Goal: Task Accomplishment & Management: Manage account settings

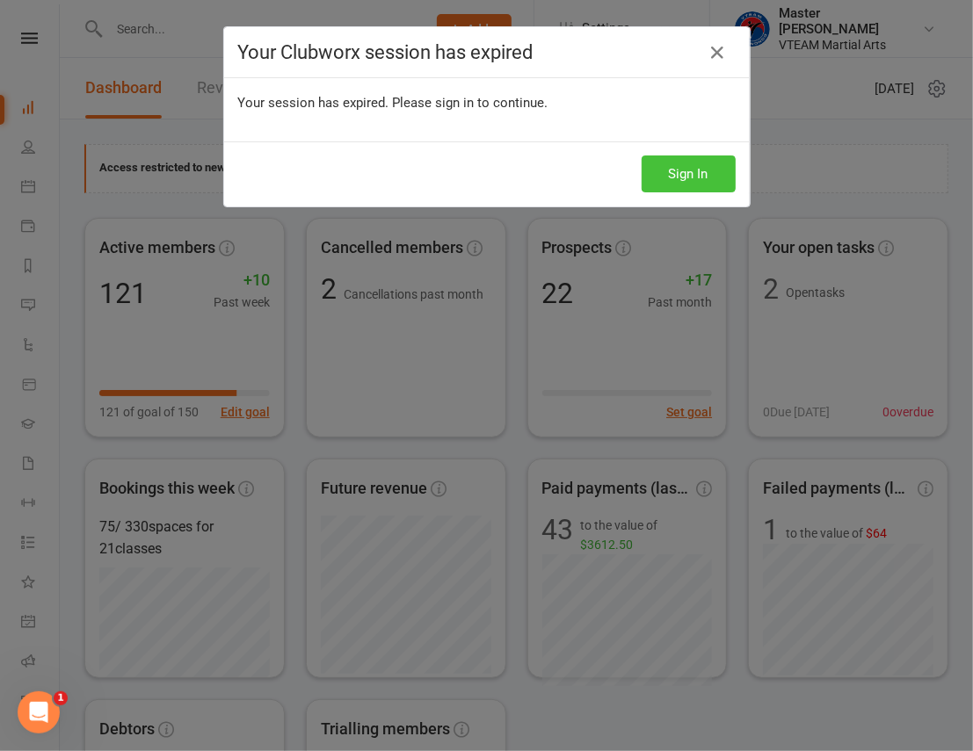
click at [680, 164] on button "Sign In" at bounding box center [689, 174] width 94 height 37
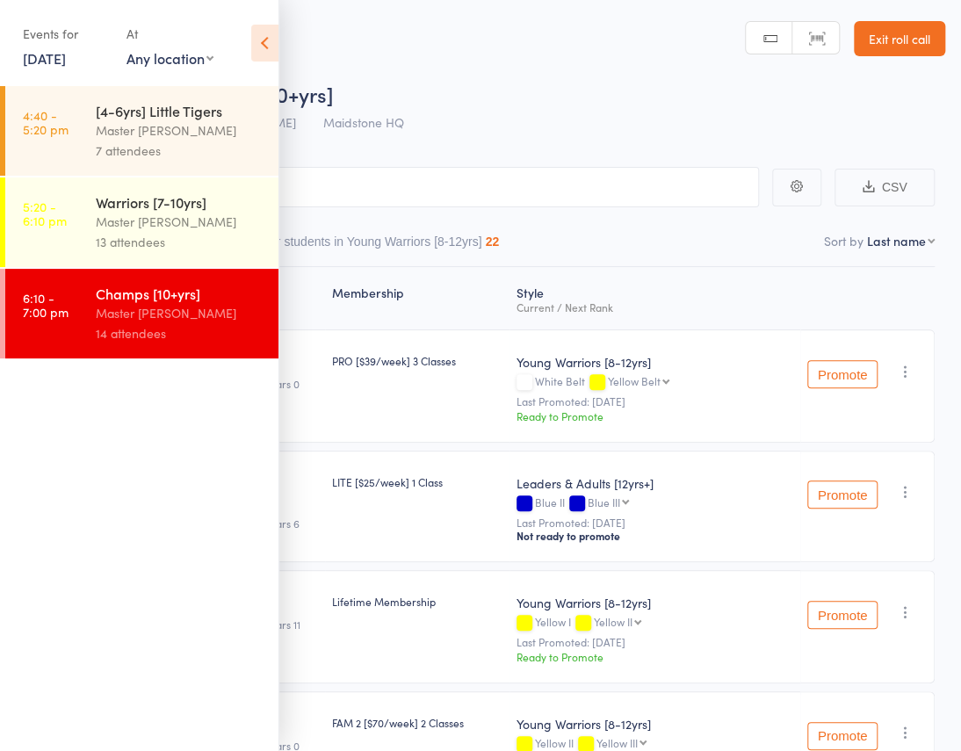
click at [65, 48] on link "12 Aug, 2025" at bounding box center [44, 57] width 43 height 19
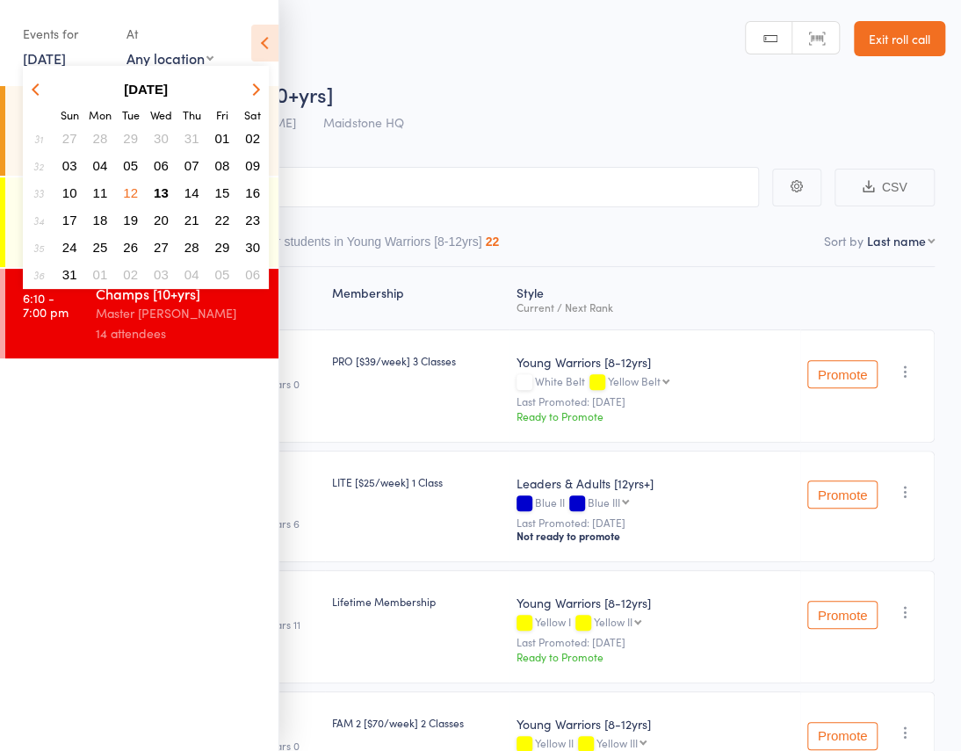
click at [165, 185] on span "13" at bounding box center [161, 192] width 15 height 15
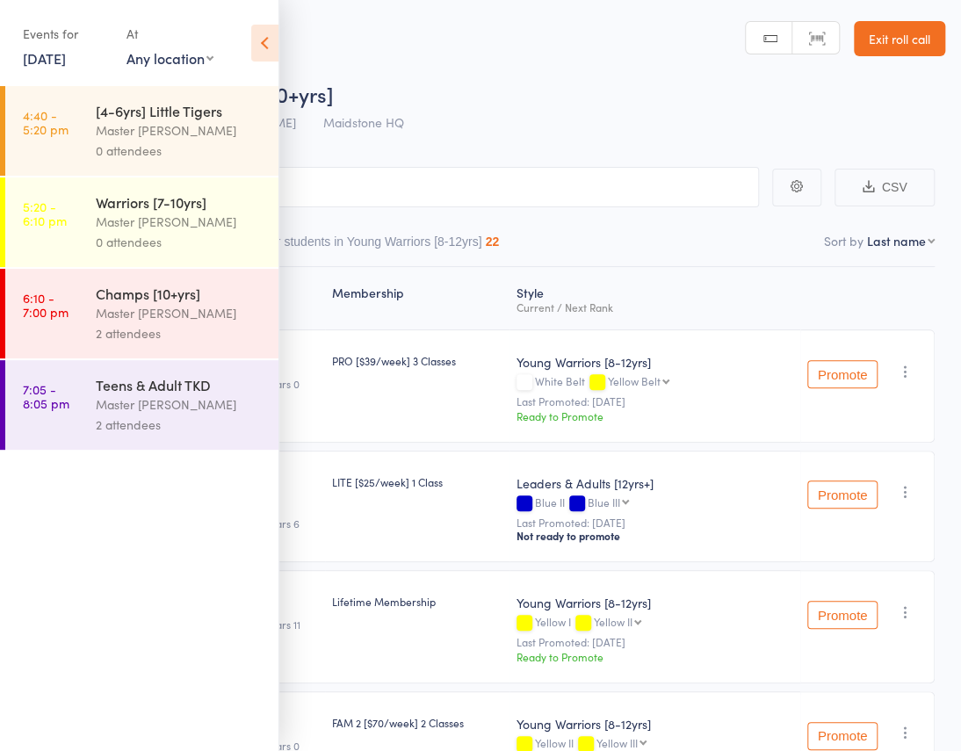
click at [264, 38] on icon at bounding box center [264, 43] width 27 height 37
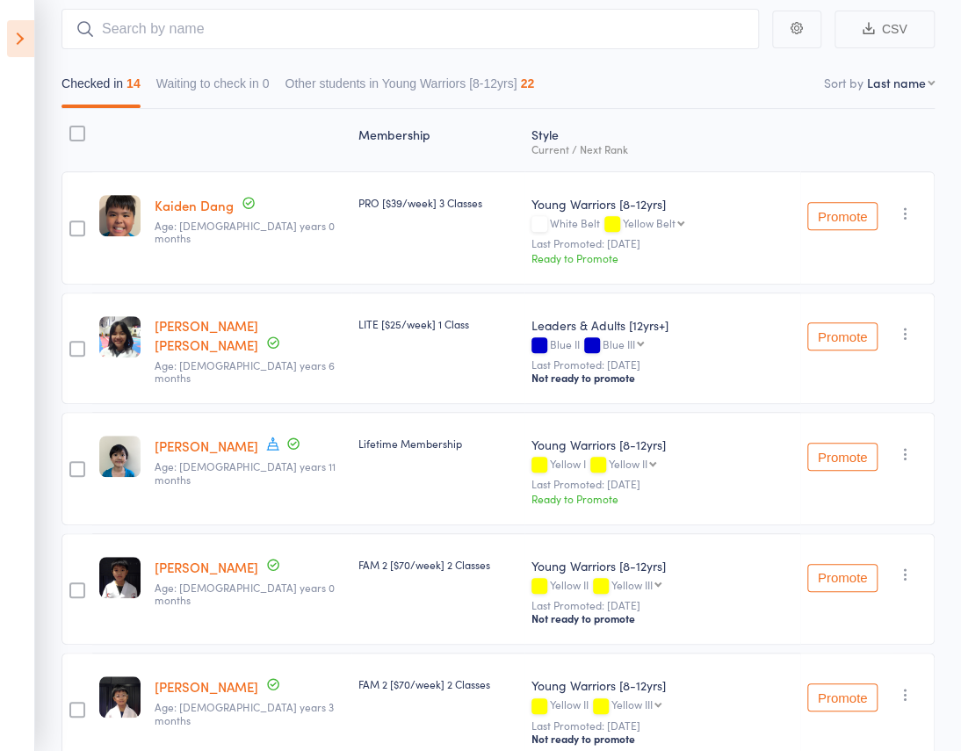
scroll to position [159, 0]
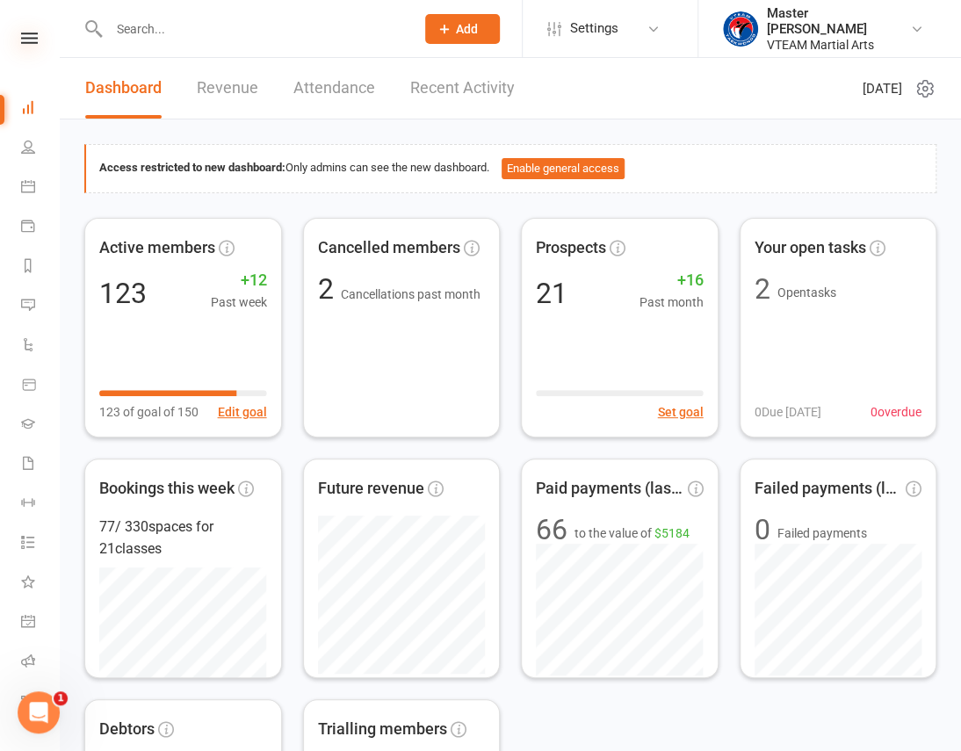
click at [21, 35] on icon at bounding box center [29, 38] width 17 height 11
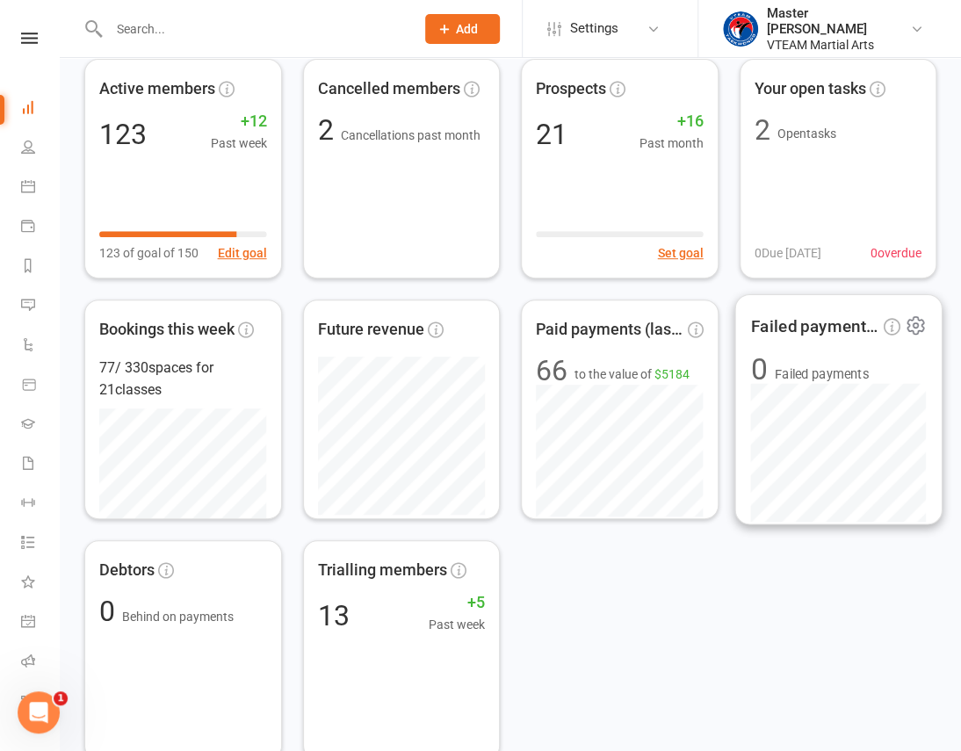
scroll to position [785, 0]
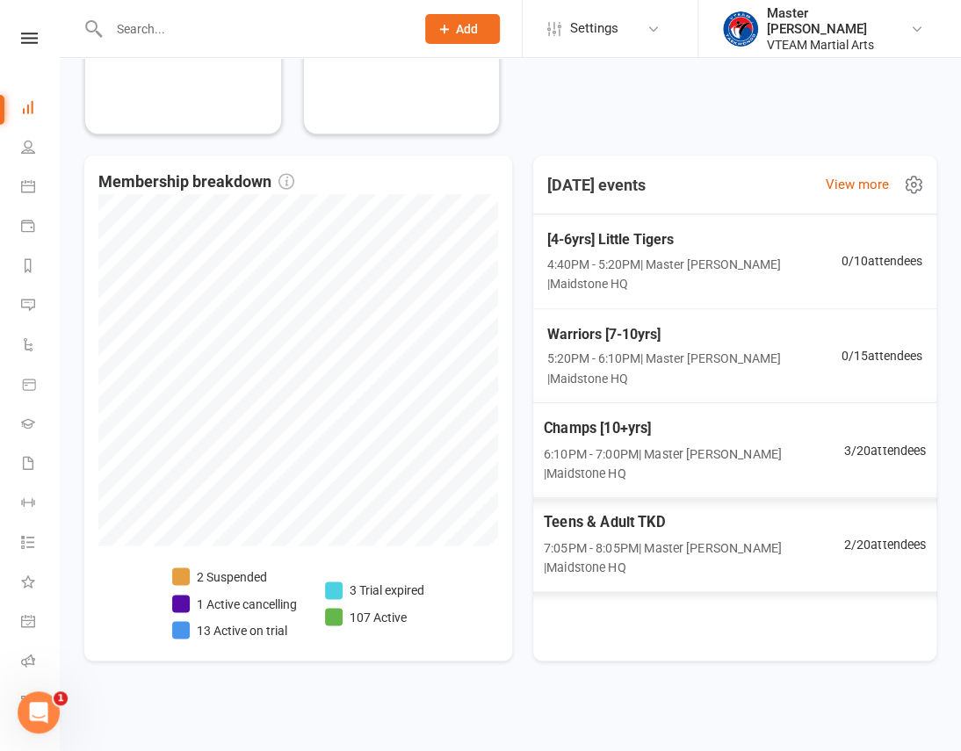
click at [642, 443] on span "6:10PM - 7:00PM | Master Eric Phan | Maidstone HQ" at bounding box center [694, 463] width 301 height 40
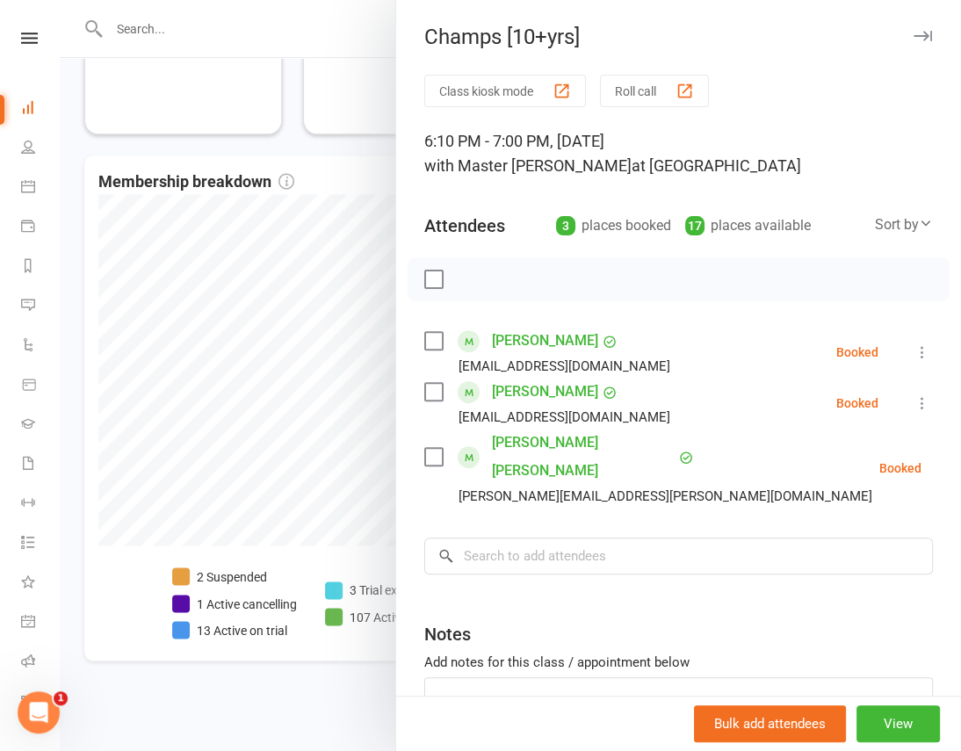
click at [914, 397] on icon at bounding box center [923, 404] width 18 height 18
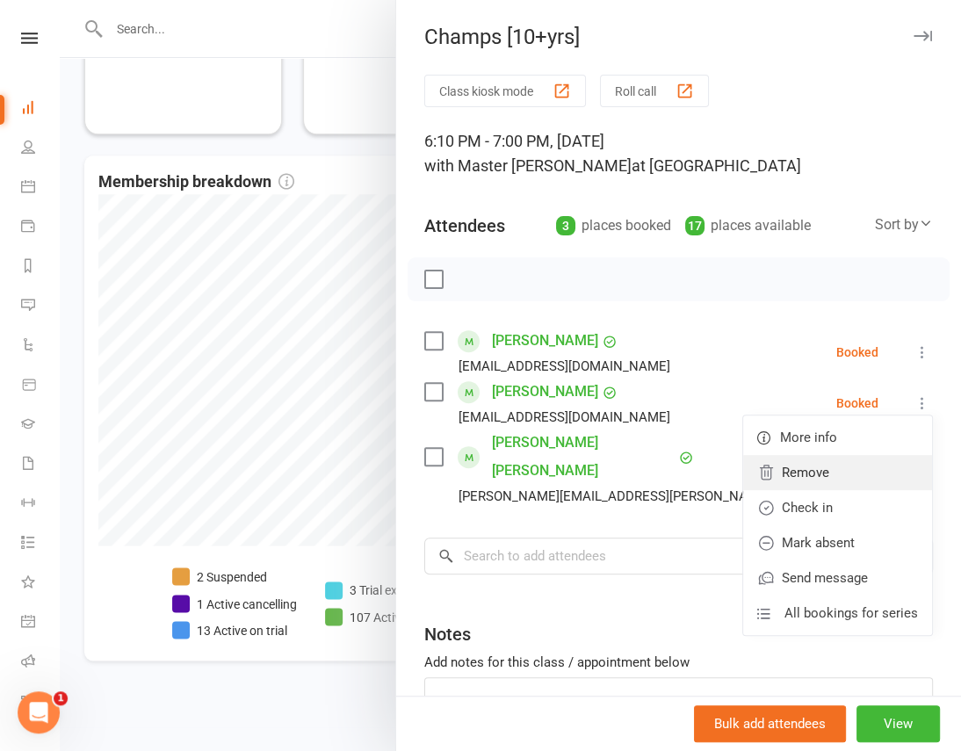
click at [851, 470] on link "Remove" at bounding box center [837, 472] width 189 height 35
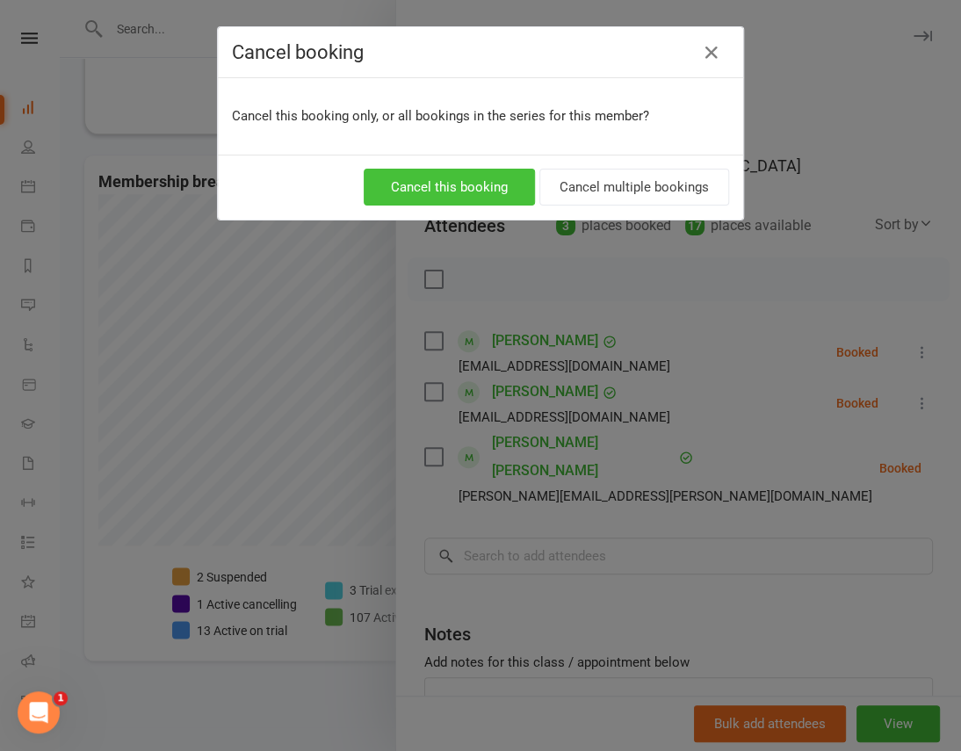
click at [501, 185] on button "Cancel this booking" at bounding box center [449, 187] width 171 height 37
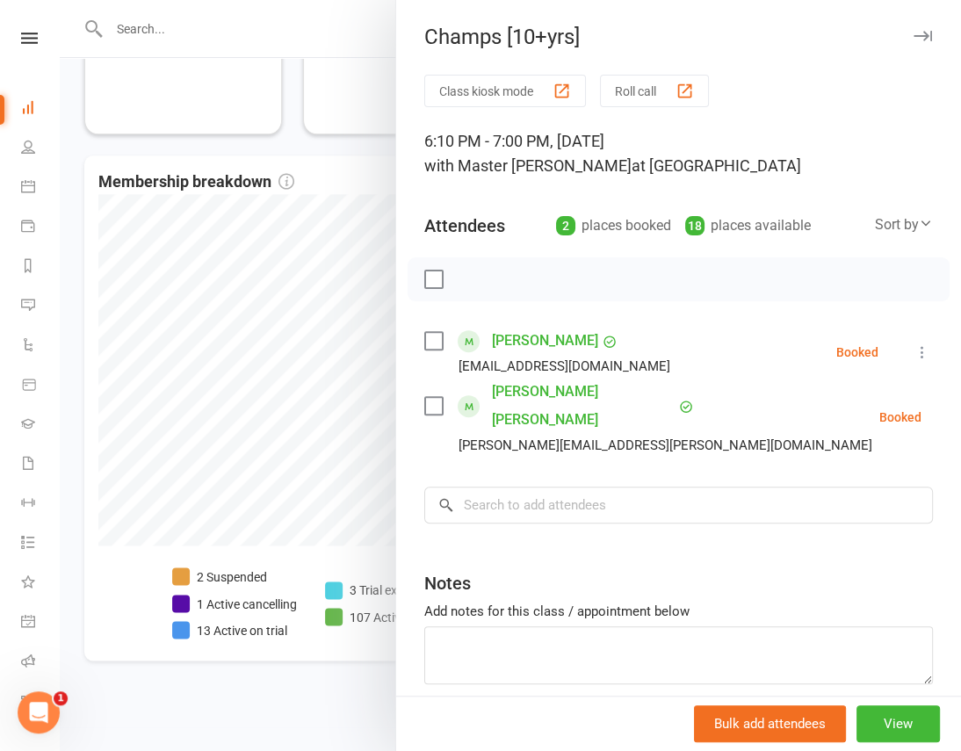
click at [322, 155] on div at bounding box center [511, 375] width 902 height 751
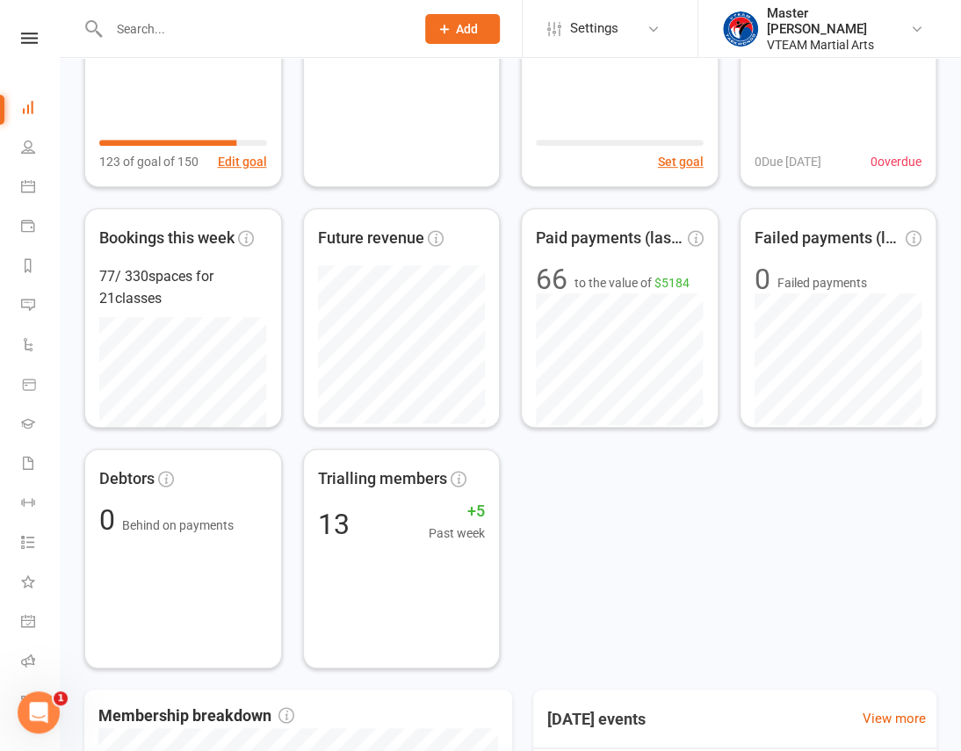
scroll to position [0, 0]
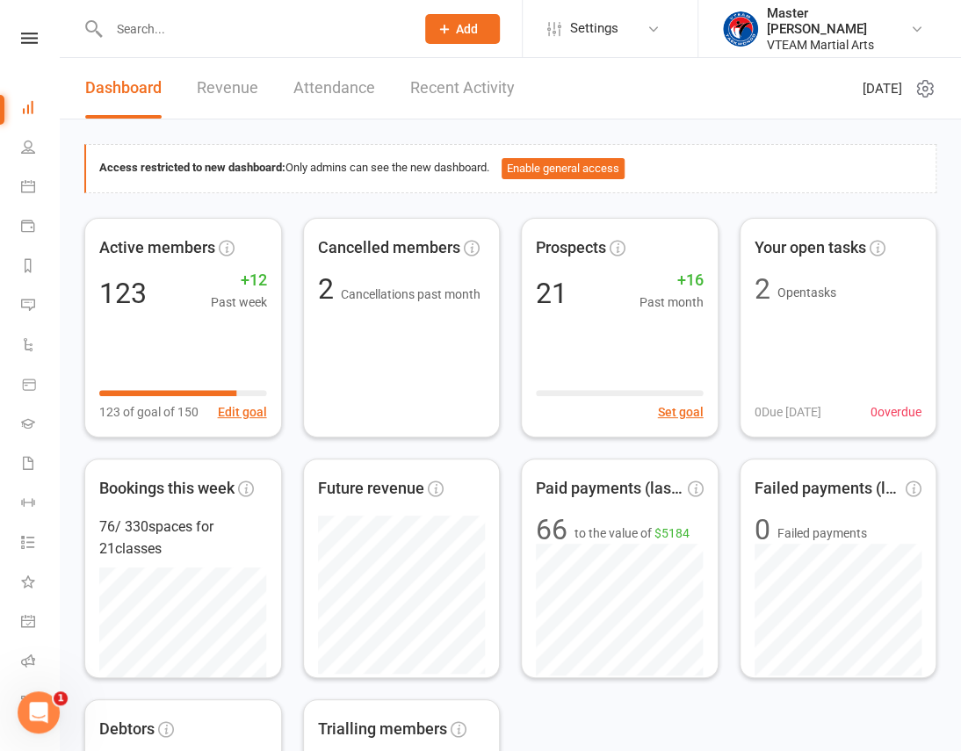
click at [453, 84] on link "Recent Activity" at bounding box center [462, 88] width 105 height 61
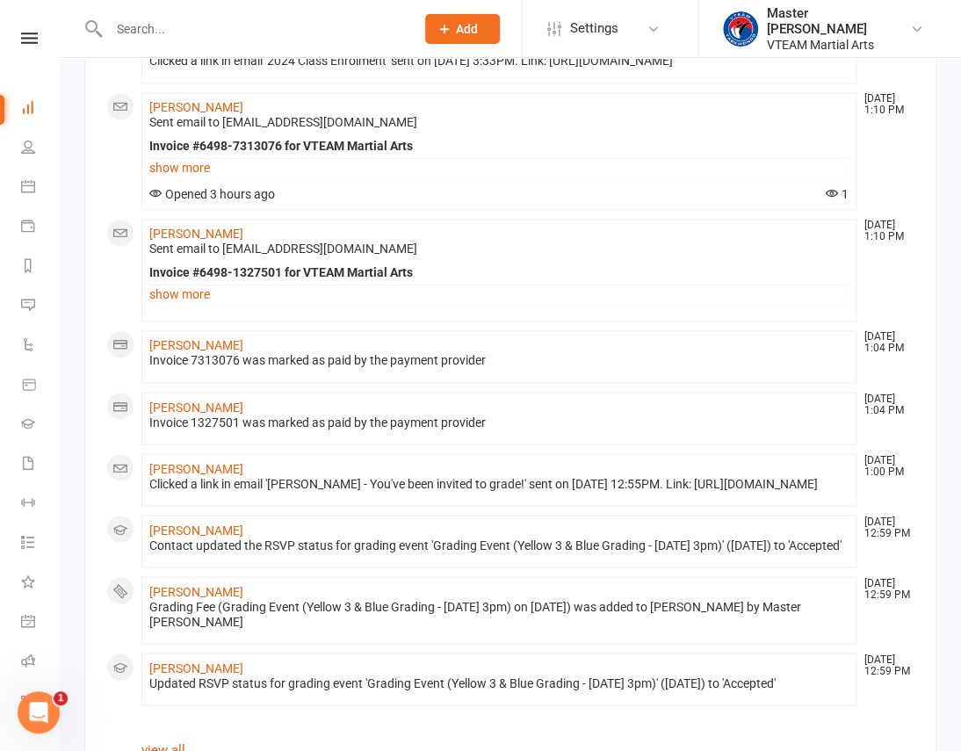
scroll to position [1090, 0]
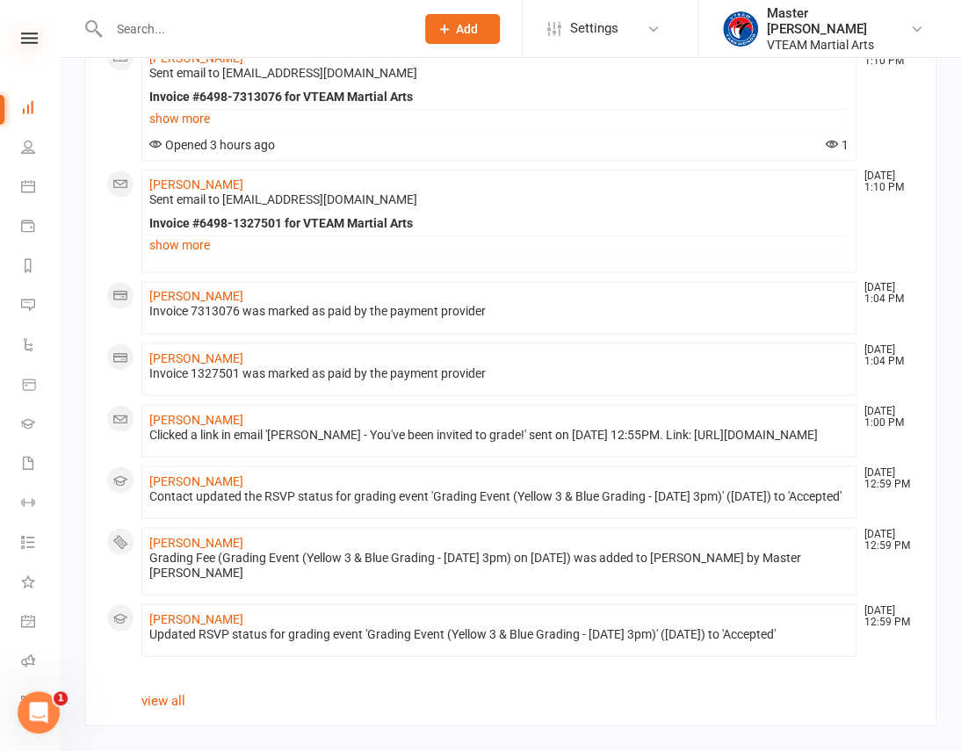
click at [21, 38] on icon at bounding box center [29, 38] width 17 height 11
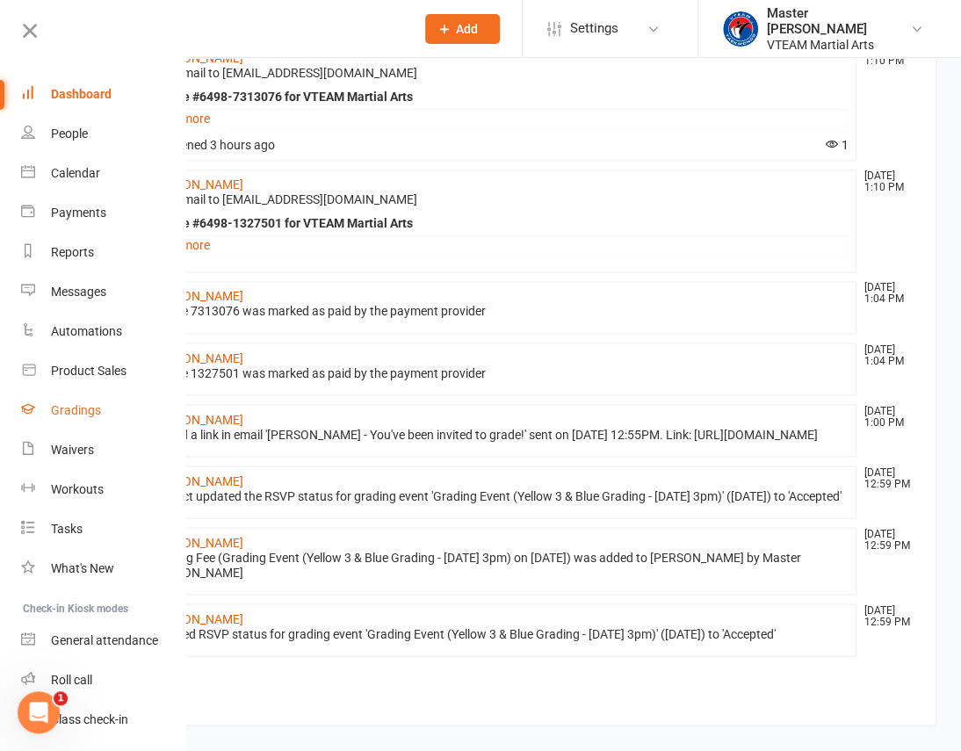
click at [102, 414] on link "Gradings" at bounding box center [104, 411] width 166 height 40
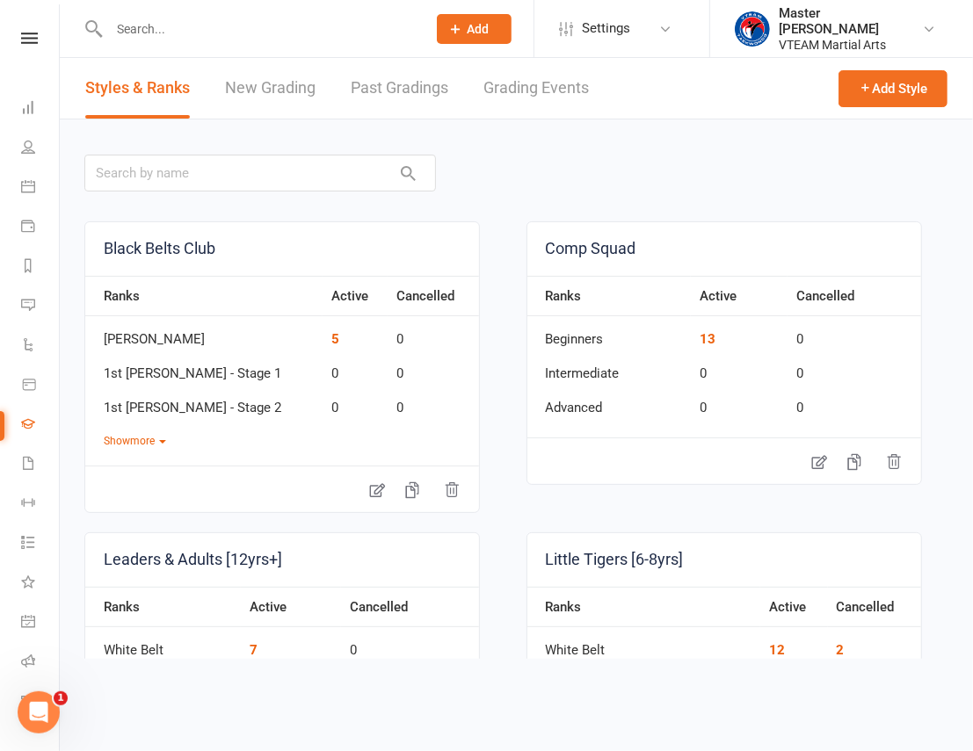
click at [540, 83] on link "Grading Events" at bounding box center [535, 88] width 105 height 61
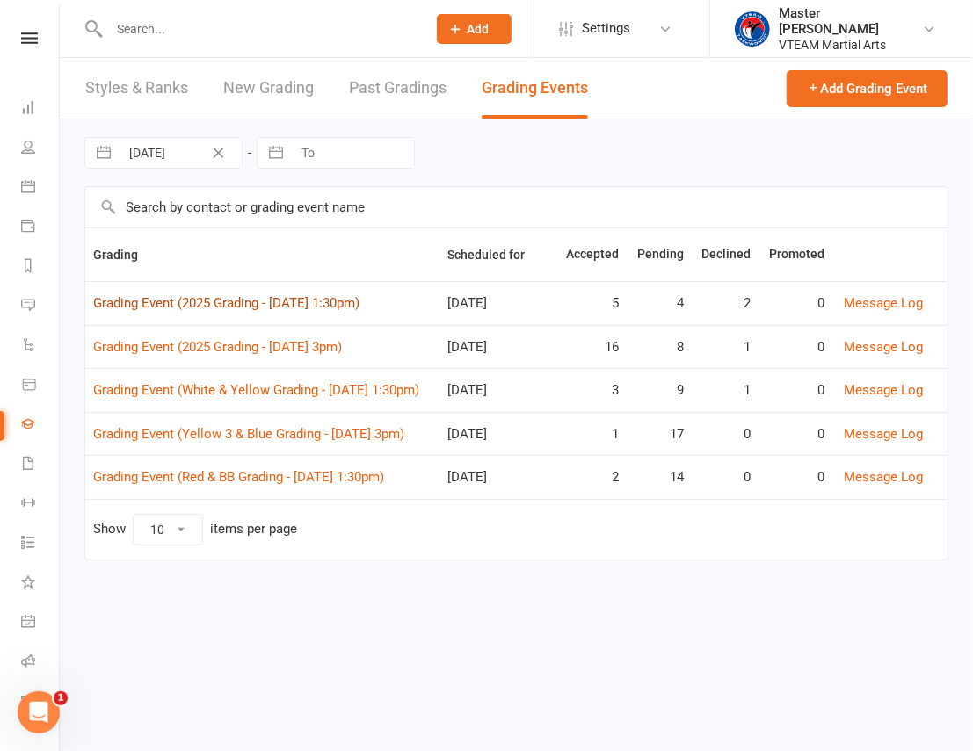
click at [193, 307] on link "Grading Event (2025 Grading - [DATE] 1:30pm)" at bounding box center [226, 303] width 266 height 16
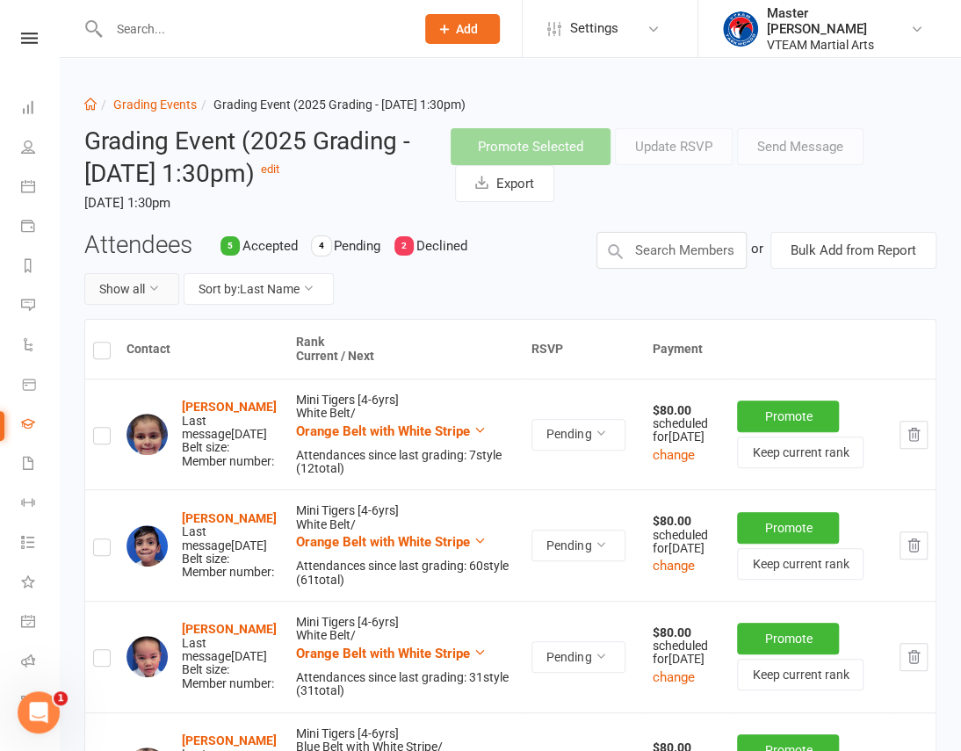
click at [128, 290] on button "Show all" at bounding box center [131, 289] width 95 height 32
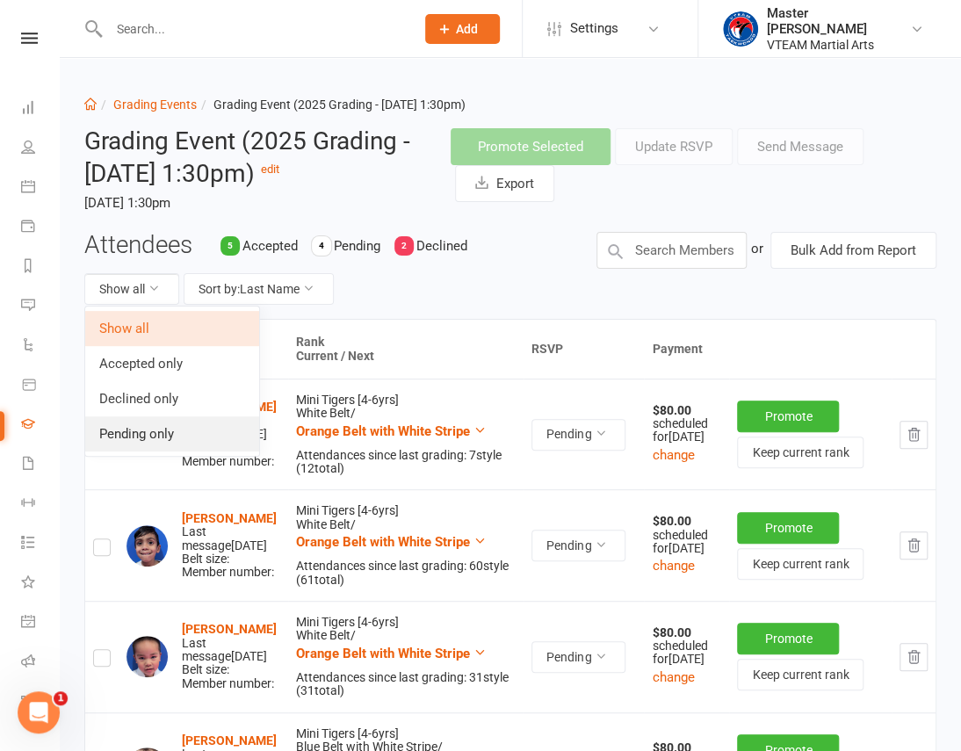
click at [136, 440] on link "Pending only" at bounding box center [172, 434] width 174 height 35
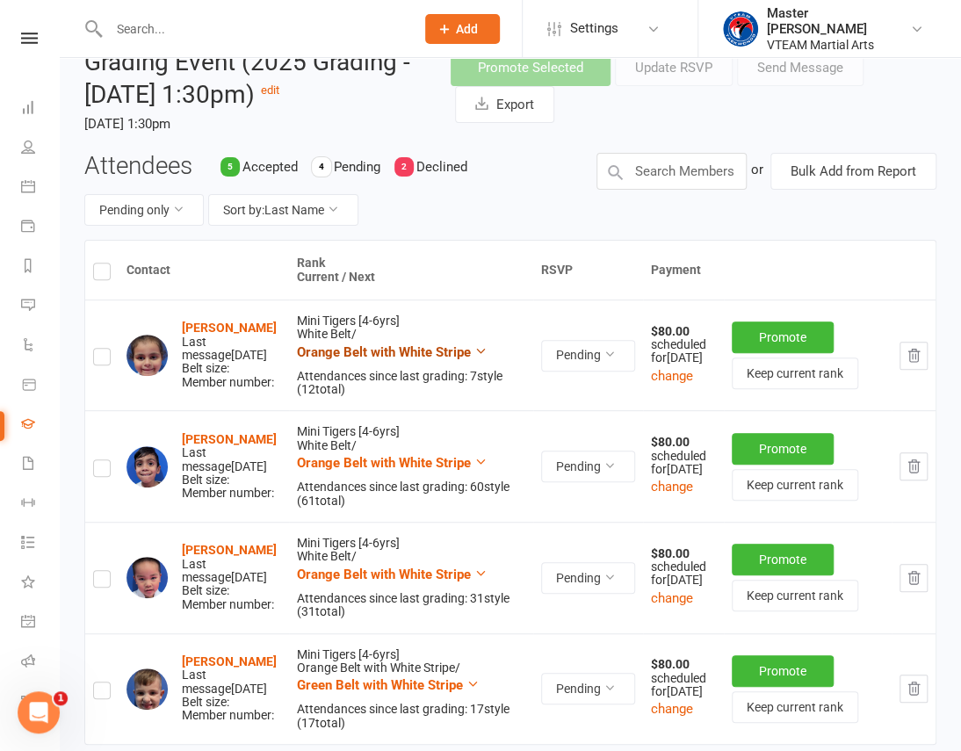
scroll to position [239, 0]
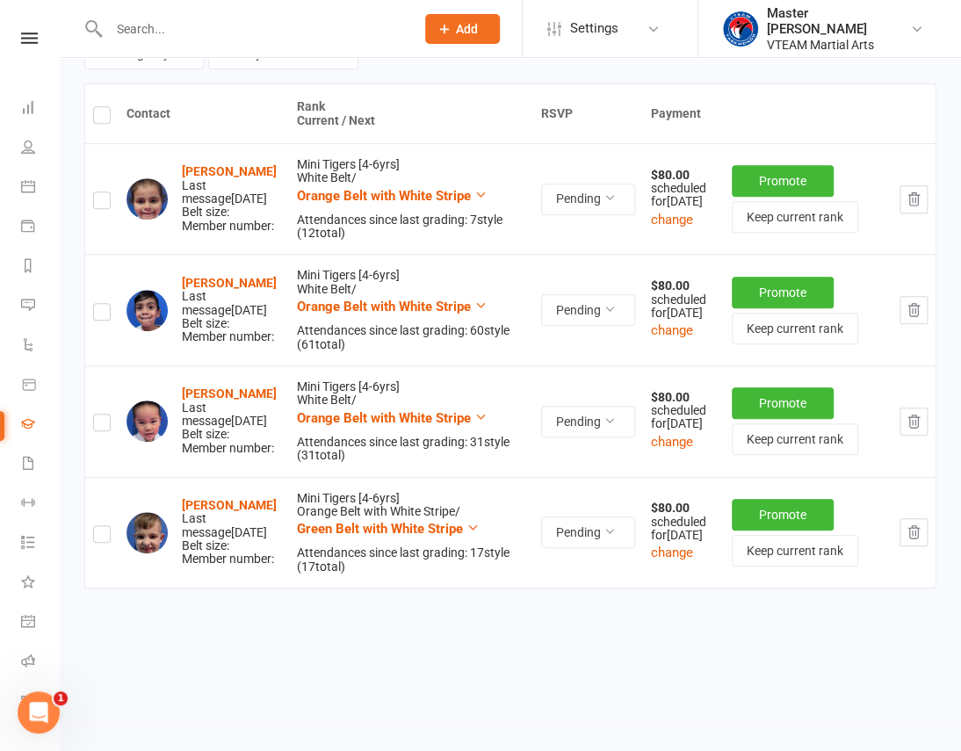
click at [481, 409] on td "Mini Tigers [4-6yrs] White Belt / Orange Belt with White Stripe Attendances sin…" at bounding box center [411, 422] width 244 height 112
click at [219, 22] on input "text" at bounding box center [253, 29] width 299 height 25
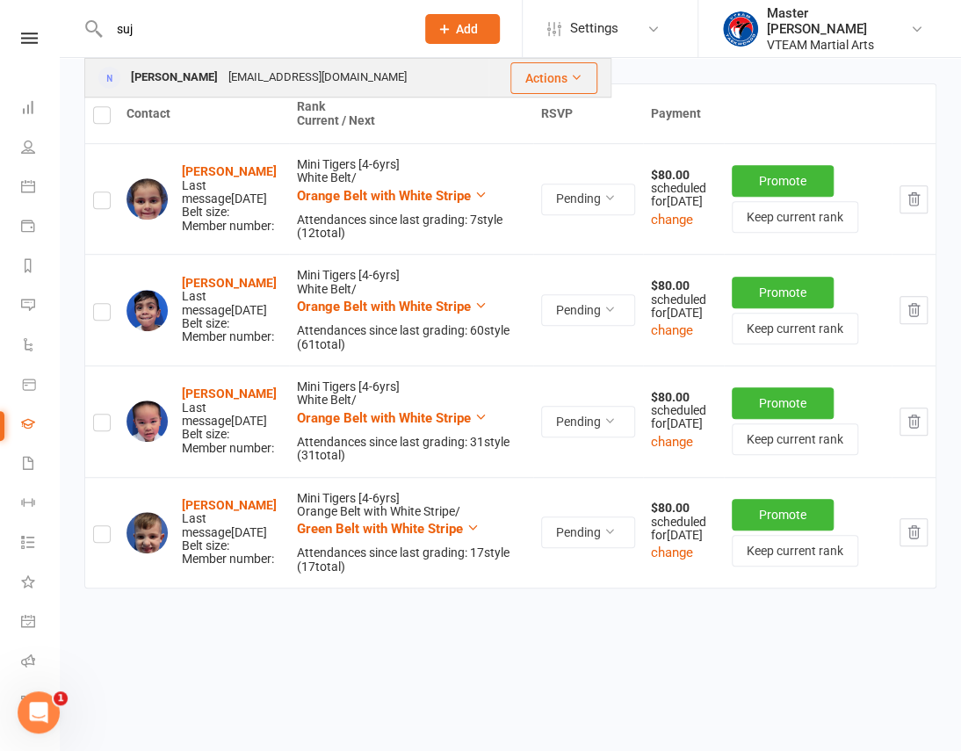
type input "suj"
click at [207, 74] on div "[PERSON_NAME]" at bounding box center [175, 77] width 98 height 25
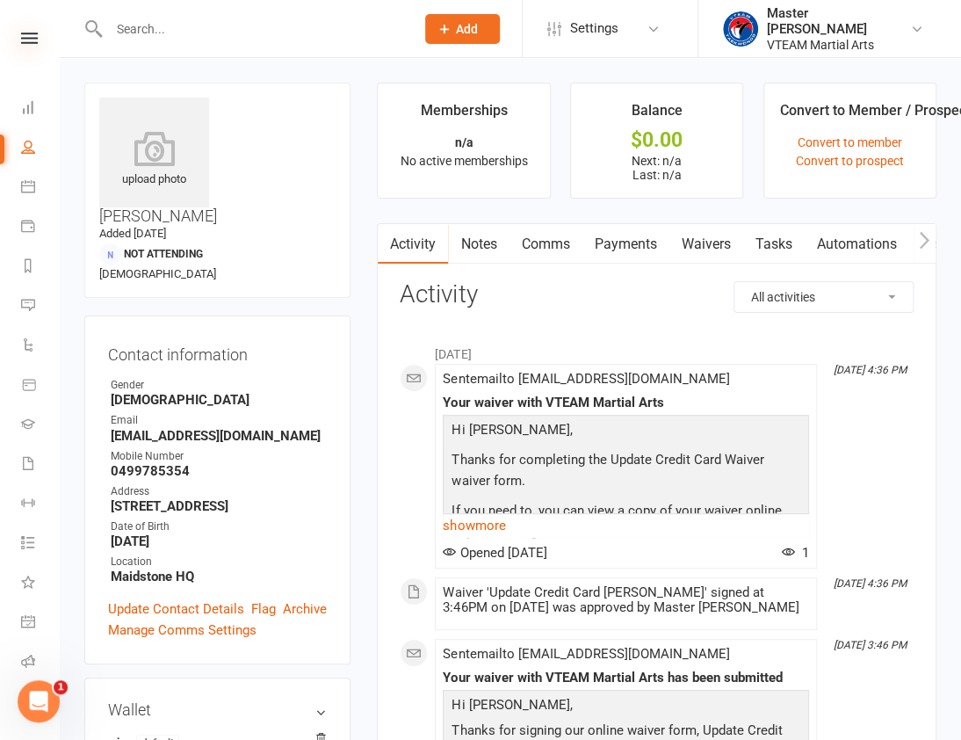
click at [21, 36] on icon at bounding box center [29, 38] width 17 height 11
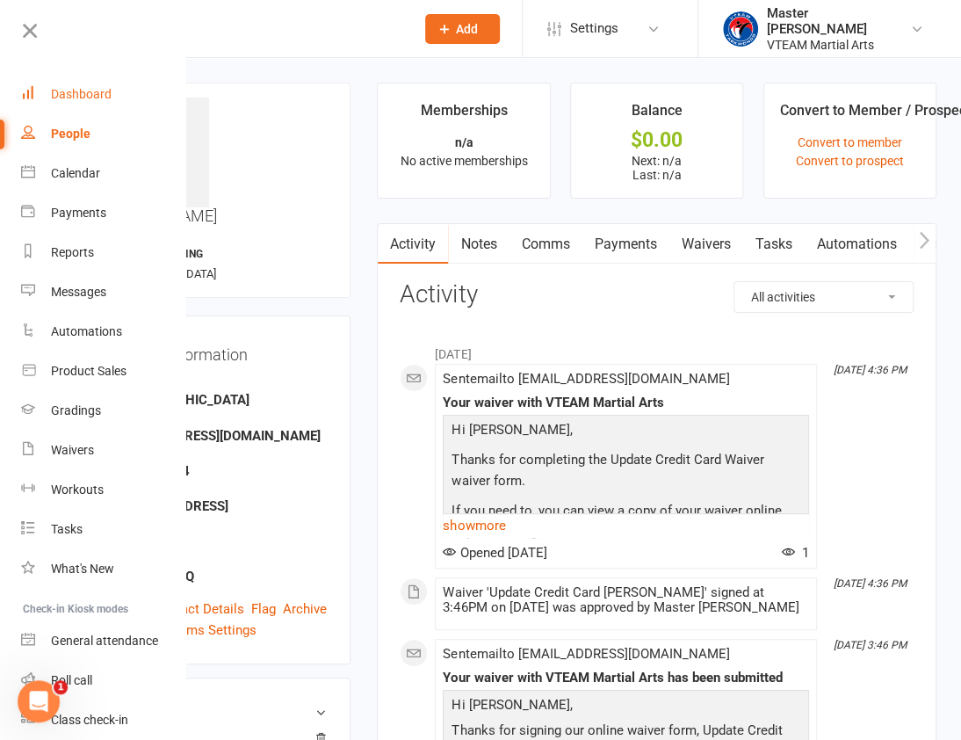
click at [66, 90] on div "Dashboard" at bounding box center [81, 94] width 61 height 14
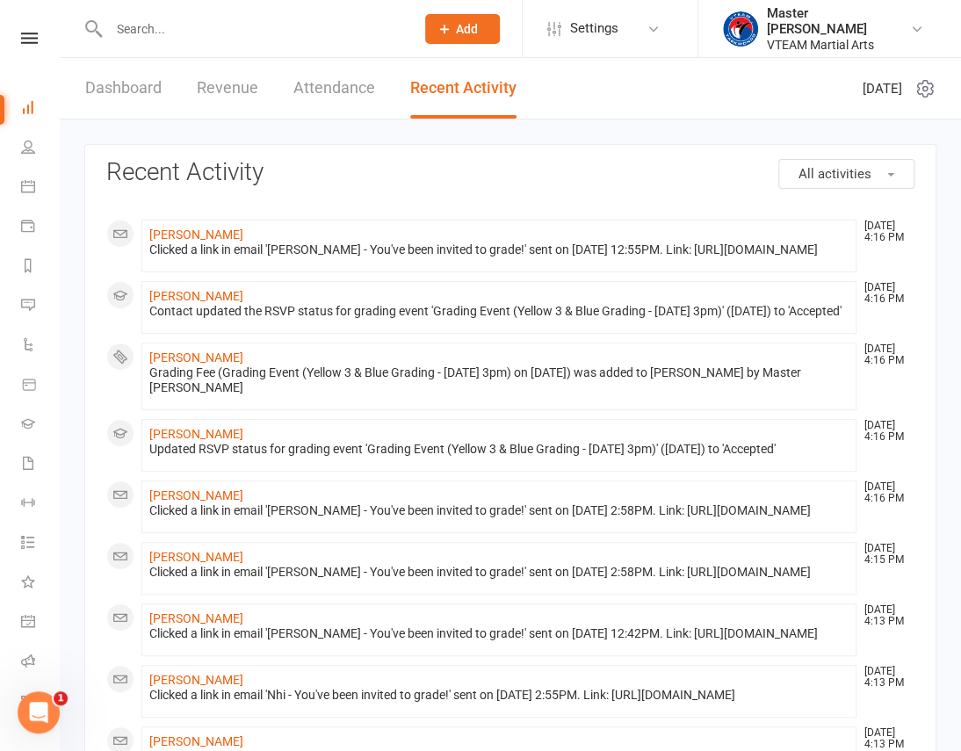
click at [97, 88] on link "Dashboard" at bounding box center [123, 88] width 76 height 61
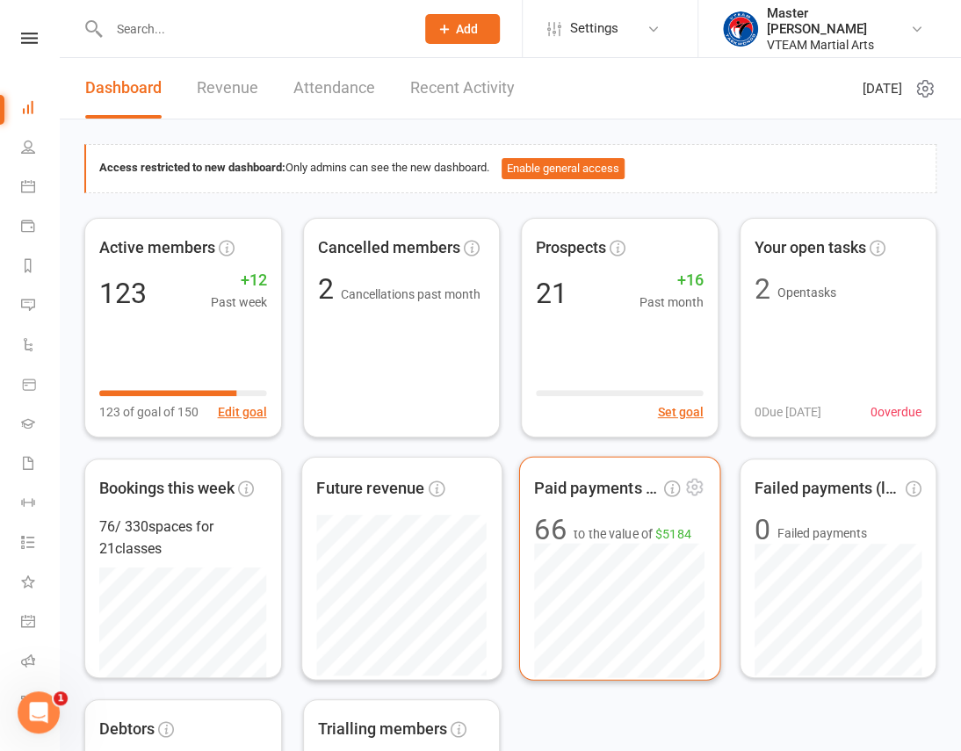
click at [647, 540] on span "to the value of $5184" at bounding box center [633, 533] width 118 height 20
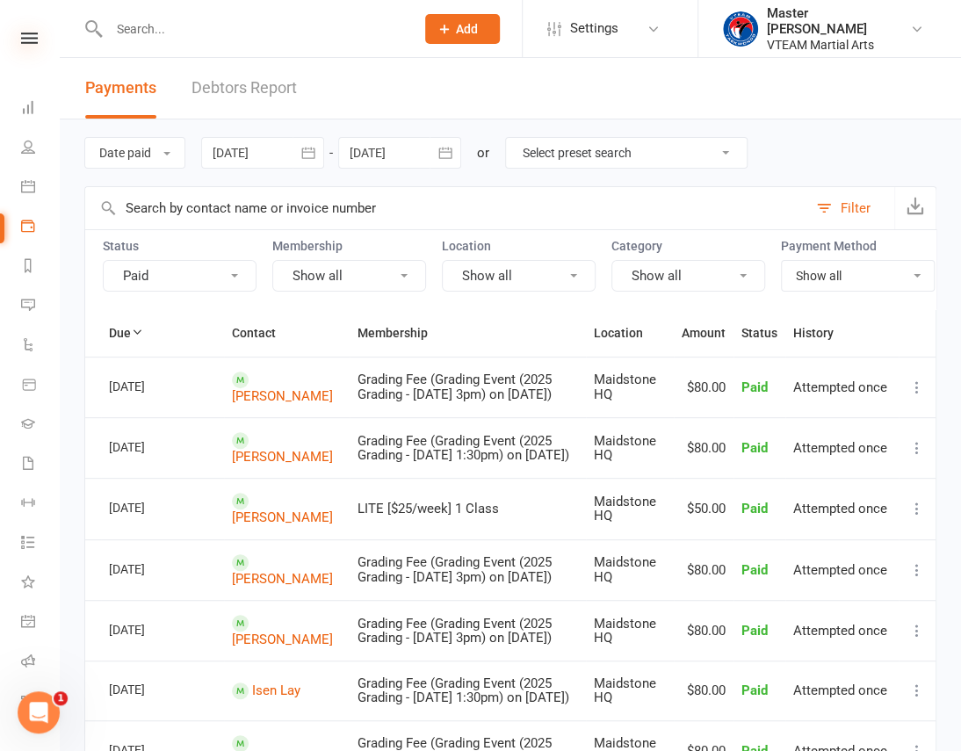
click at [26, 36] on icon at bounding box center [29, 38] width 17 height 11
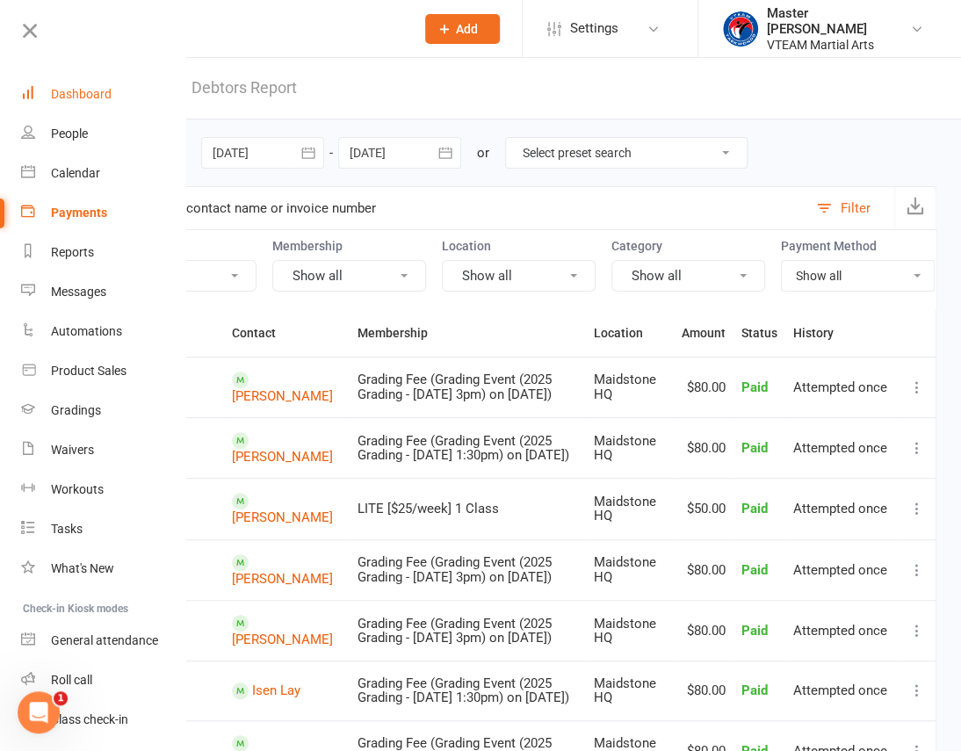
click at [83, 91] on div "Dashboard" at bounding box center [81, 94] width 61 height 14
